Goal: Information Seeking & Learning: Learn about a topic

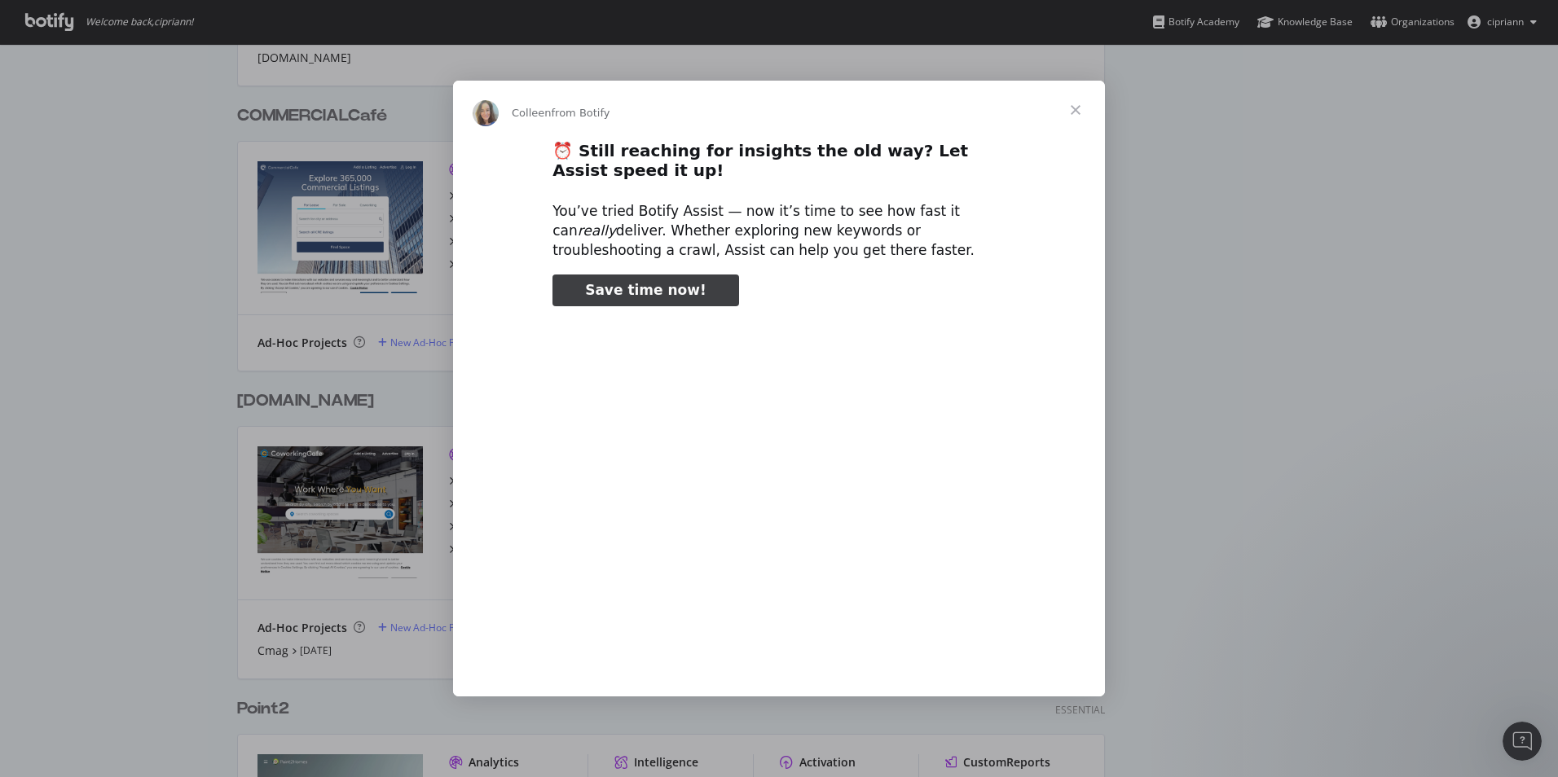
click at [672, 295] on span "Save time now!" at bounding box center [645, 290] width 121 height 16
type input "1463761"
click at [1078, 112] on span "Close" at bounding box center [1075, 110] width 59 height 59
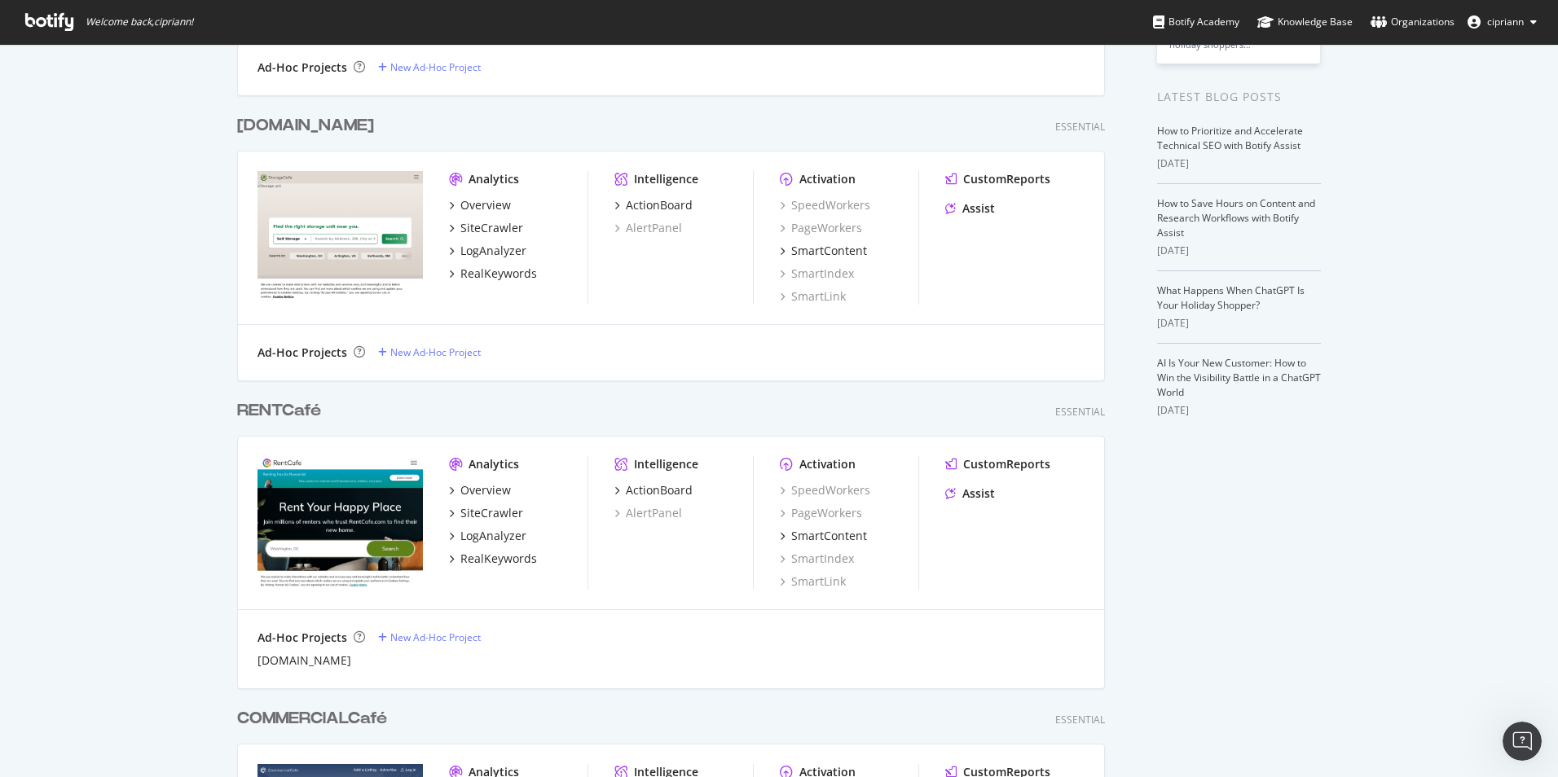
scroll to position [212, 0]
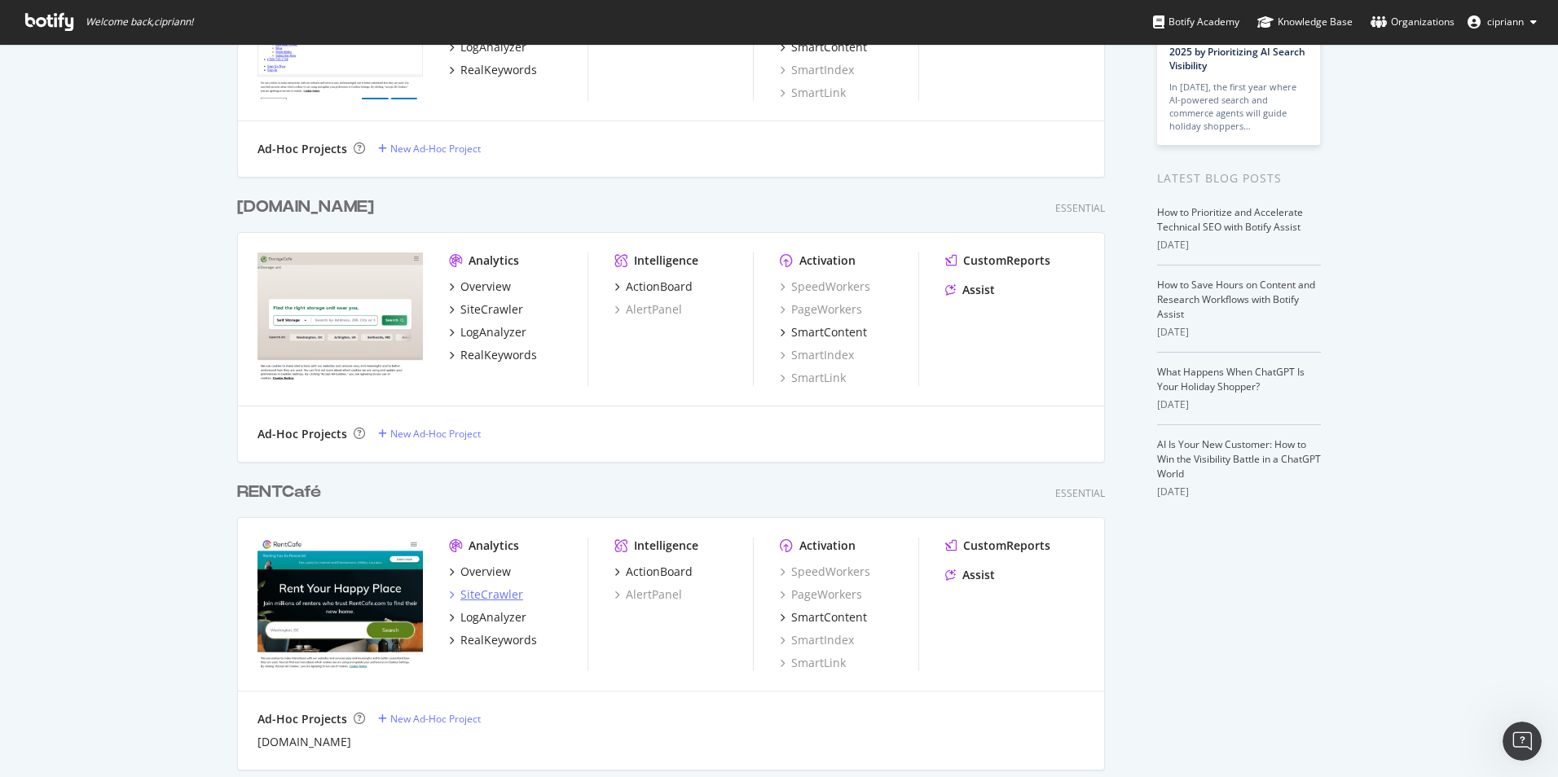
click at [476, 594] on div "SiteCrawler" at bounding box center [491, 595] width 63 height 16
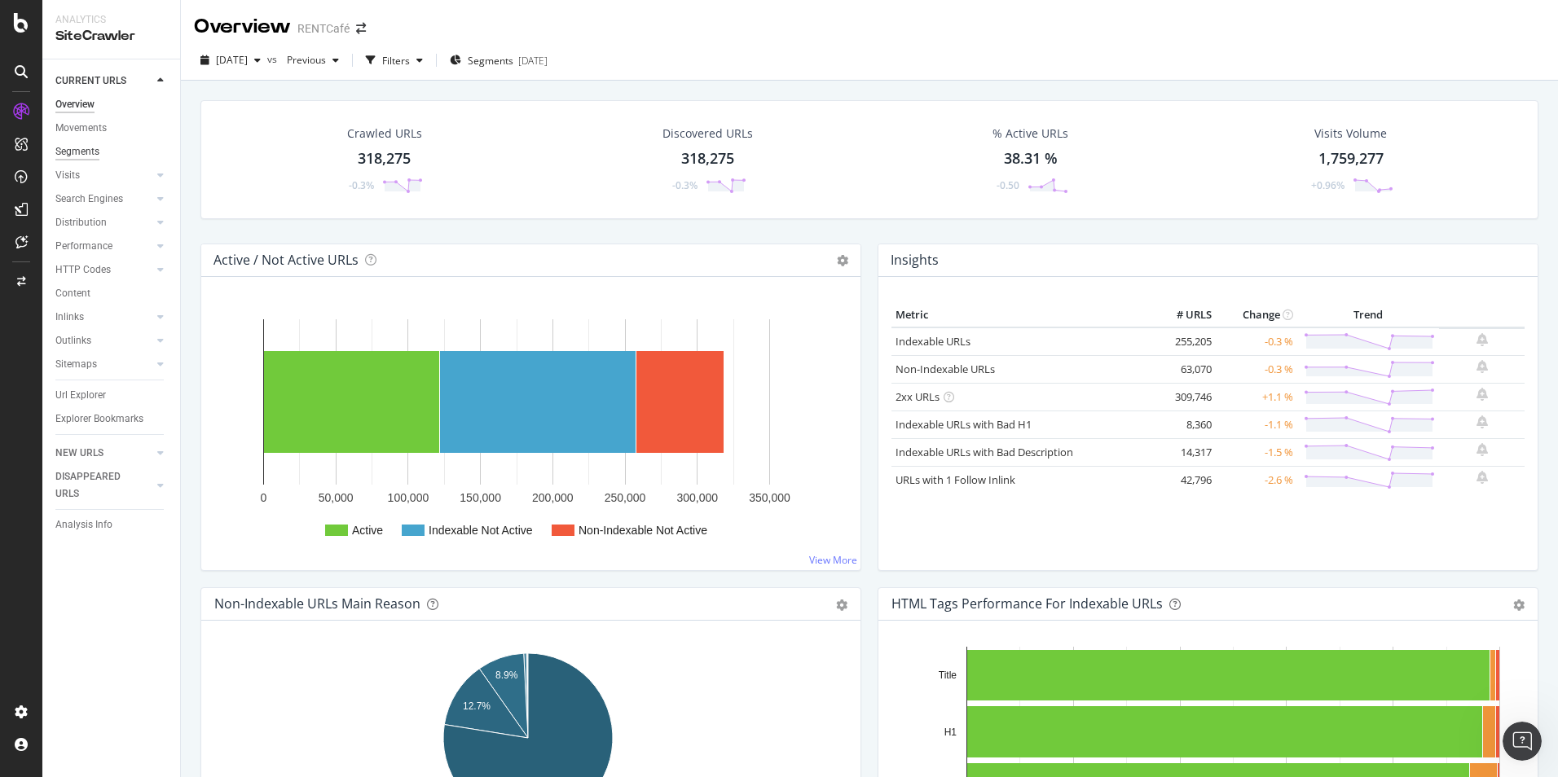
click at [87, 155] on div "Segments" at bounding box center [77, 151] width 44 height 17
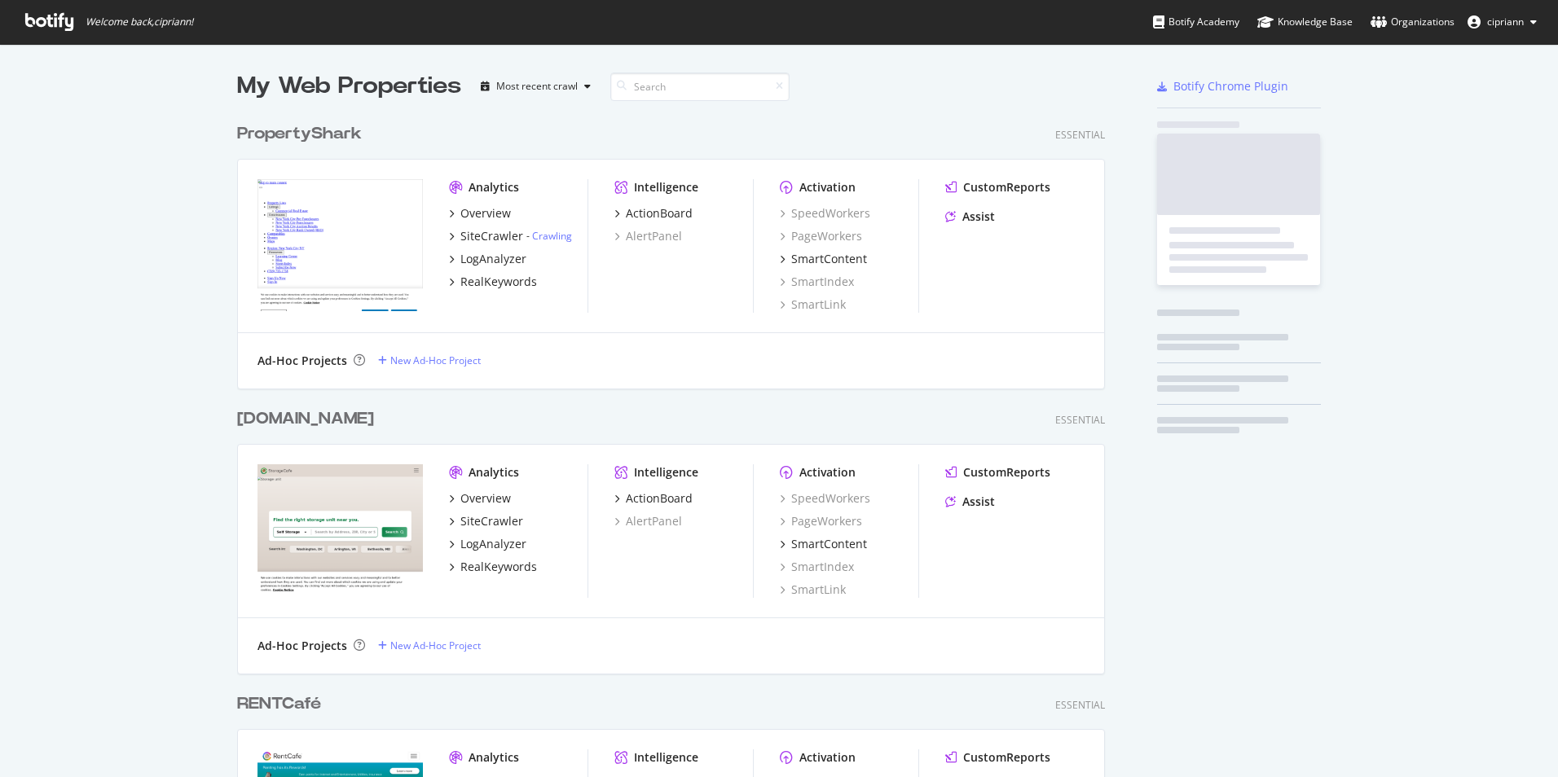
scroll to position [1745, 869]
